Goal: Task Accomplishment & Management: Manage account settings

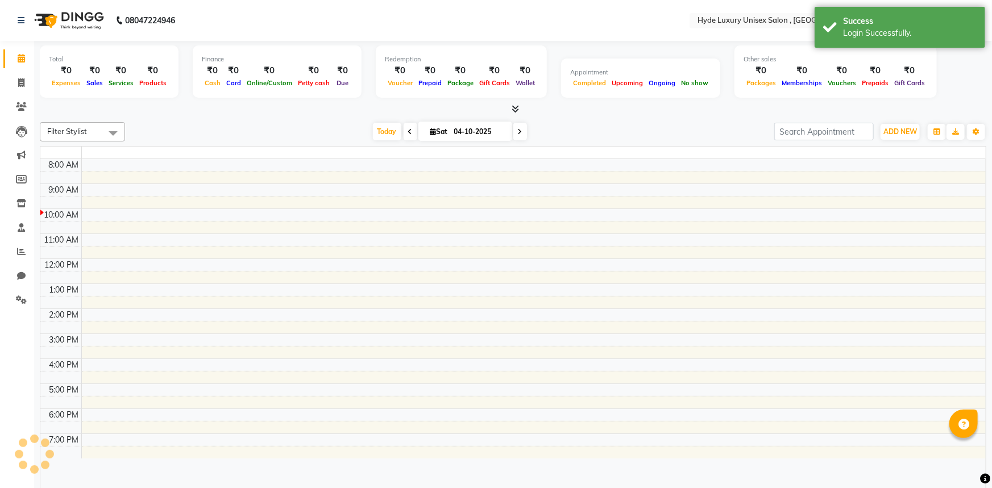
select select "en"
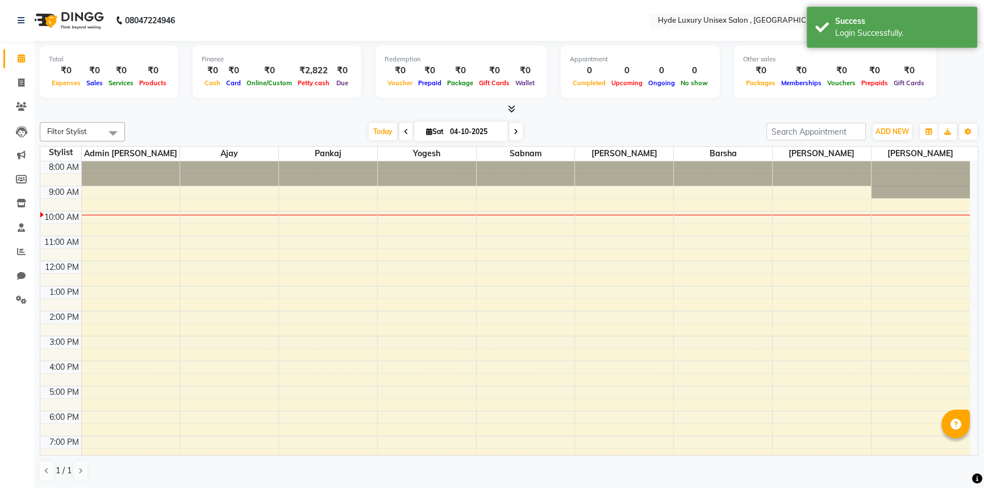
click at [188, 130] on div "[DATE] [DATE]" at bounding box center [446, 131] width 630 height 17
click at [21, 80] on icon at bounding box center [21, 82] width 6 height 9
select select "service"
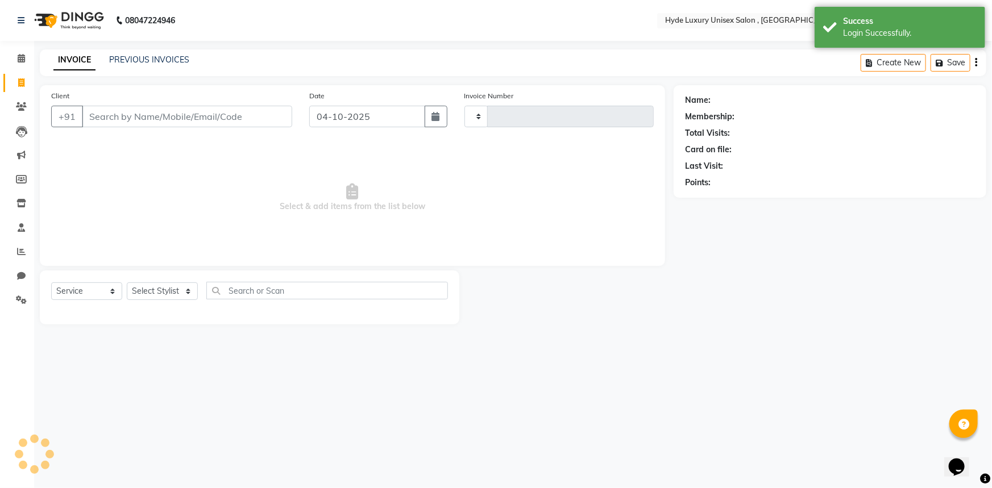
type input "1203"
select select "8189"
click at [177, 54] on div "PREVIOUS INVOICES" at bounding box center [149, 60] width 80 height 12
click at [177, 60] on link "PREVIOUS INVOICES" at bounding box center [149, 60] width 80 height 10
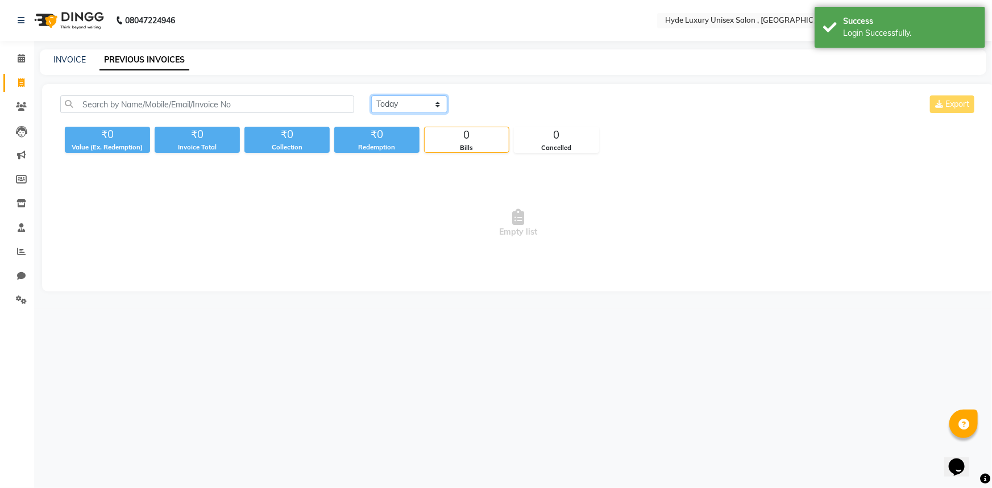
click at [414, 106] on select "Today Yesterday Custom Range" at bounding box center [409, 104] width 76 height 18
click at [371, 95] on select "Today Yesterday Custom Range" at bounding box center [409, 104] width 76 height 18
click at [412, 100] on select "Today Yesterday Custom Range" at bounding box center [409, 104] width 76 height 18
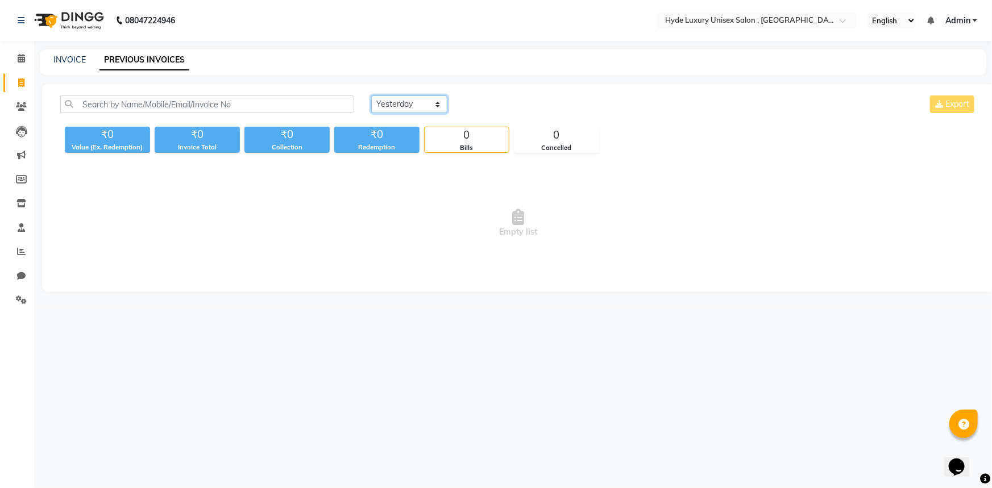
select select "range"
click at [371, 95] on select "Today Yesterday Custom Range" at bounding box center [409, 104] width 76 height 18
click at [500, 104] on input "04-10-2025" at bounding box center [502, 105] width 80 height 16
select select "10"
select select "2025"
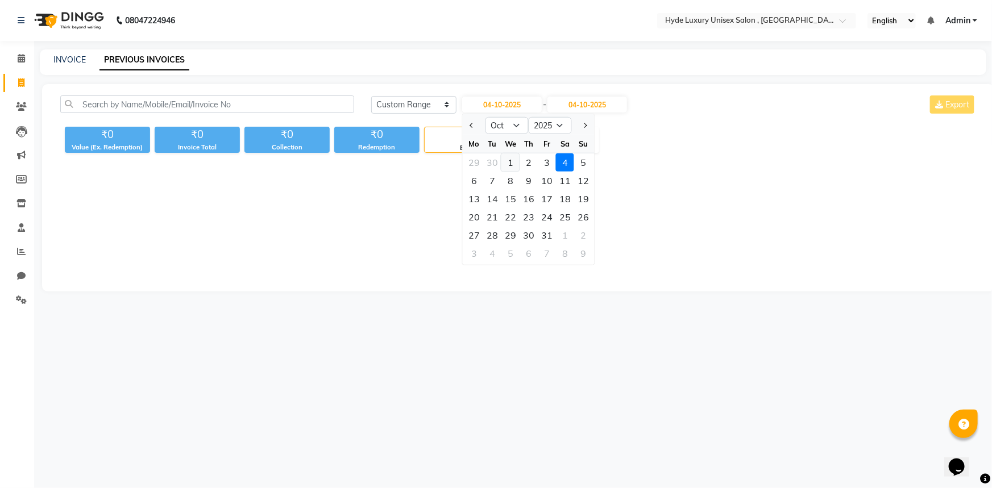
click at [513, 158] on div "1" at bounding box center [510, 162] width 18 height 18
type input "01-10-2025"
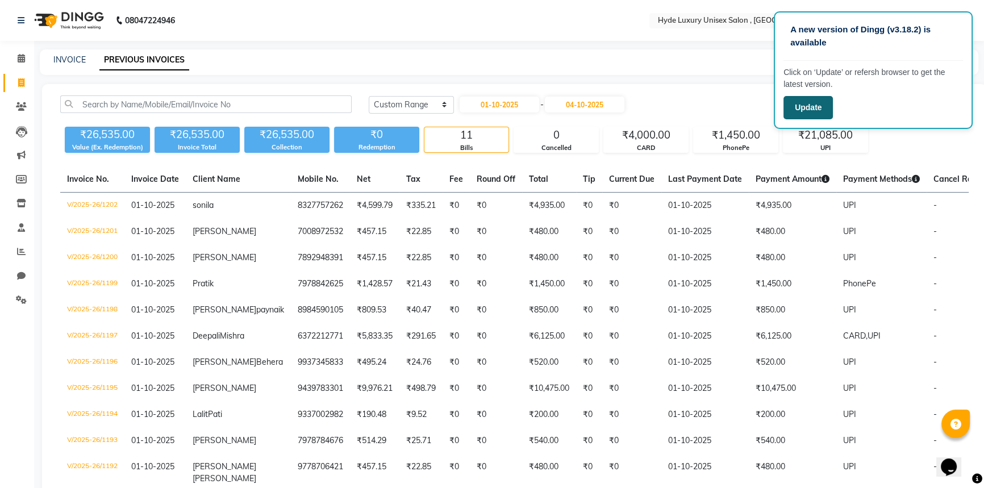
click at [818, 106] on button "Update" at bounding box center [808, 107] width 49 height 23
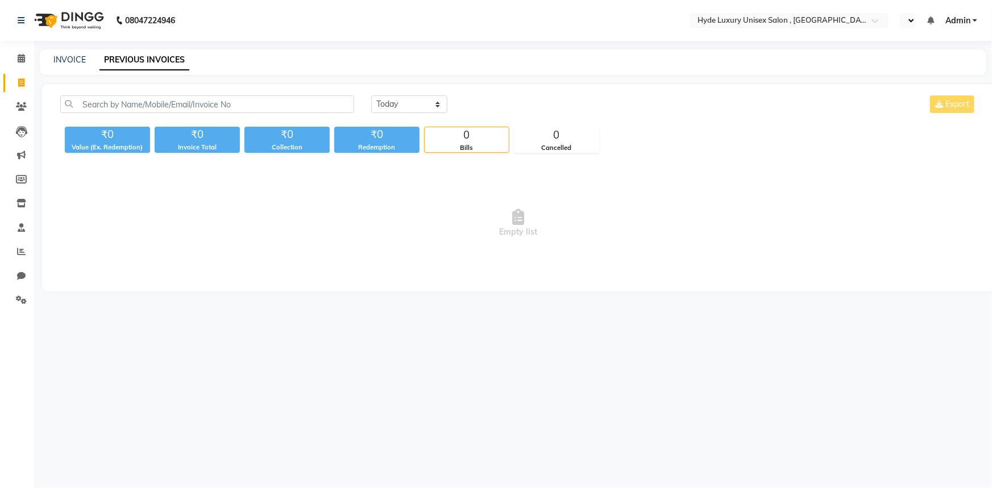
select select "en"
click at [23, 59] on icon at bounding box center [21, 58] width 7 height 9
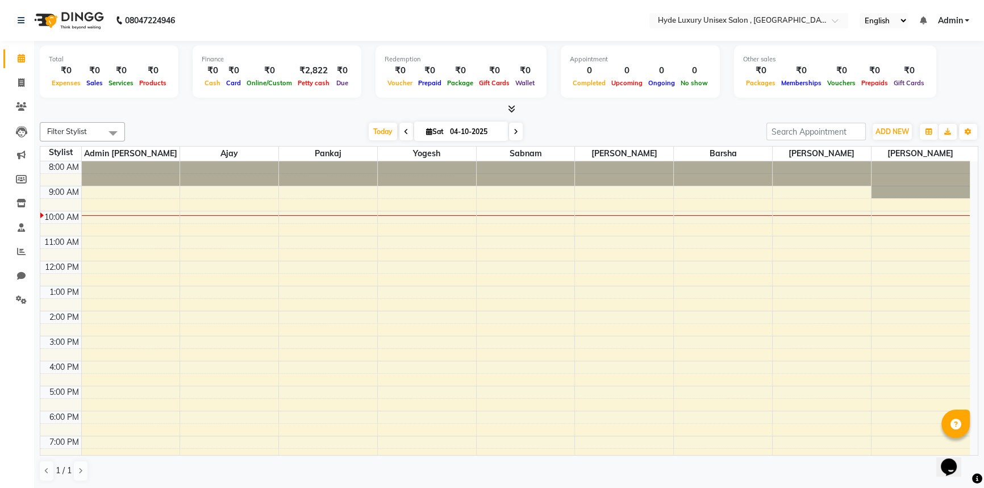
click at [248, 130] on div "[DATE] [DATE]" at bounding box center [446, 131] width 630 height 17
click at [23, 250] on icon at bounding box center [21, 251] width 9 height 9
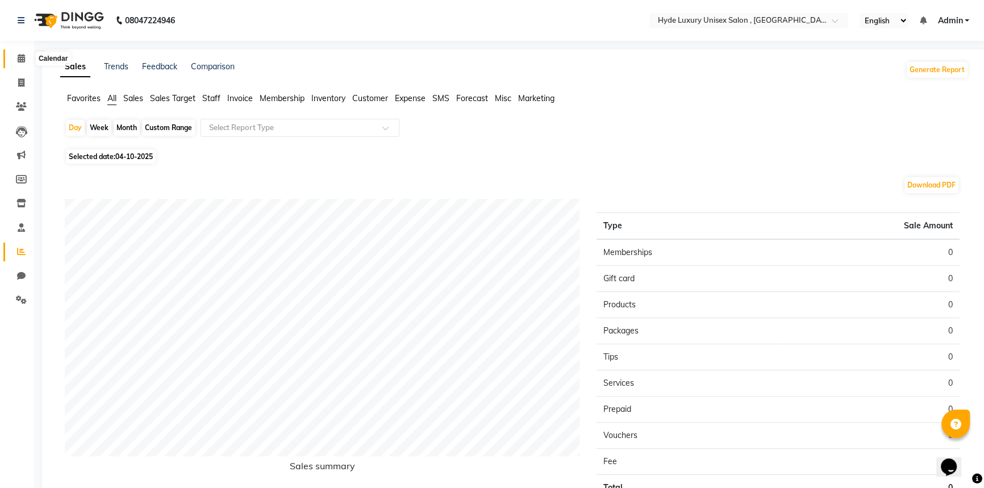
click at [26, 58] on span at bounding box center [21, 58] width 20 height 13
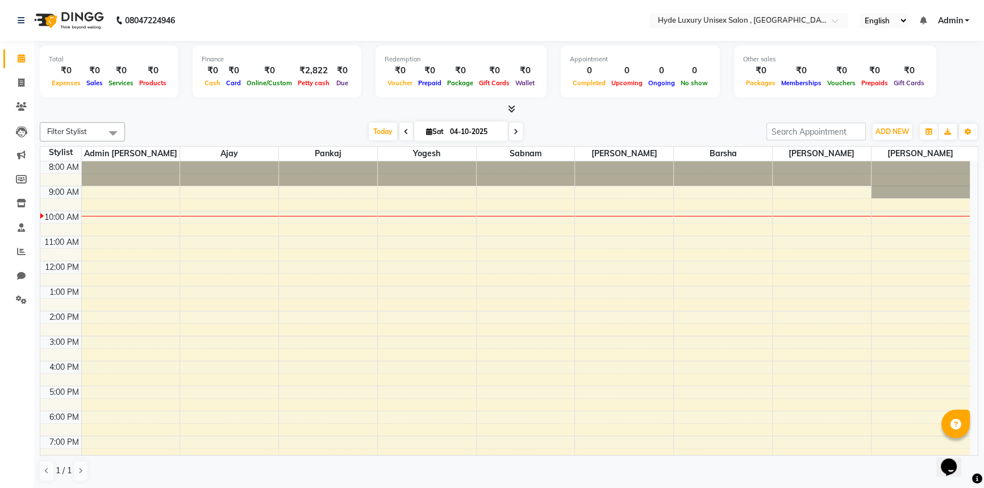
click at [225, 22] on nav "08047224946 Select Location × Hyde Luxury Unisex Salon , Rudrapur, English ENGL…" at bounding box center [492, 20] width 984 height 41
click at [235, 20] on nav "08047224946 Select Location × Hyde Luxury Unisex Salon , Rudrapur, English ENGL…" at bounding box center [492, 20] width 984 height 41
